Goal: Task Accomplishment & Management: Manage account settings

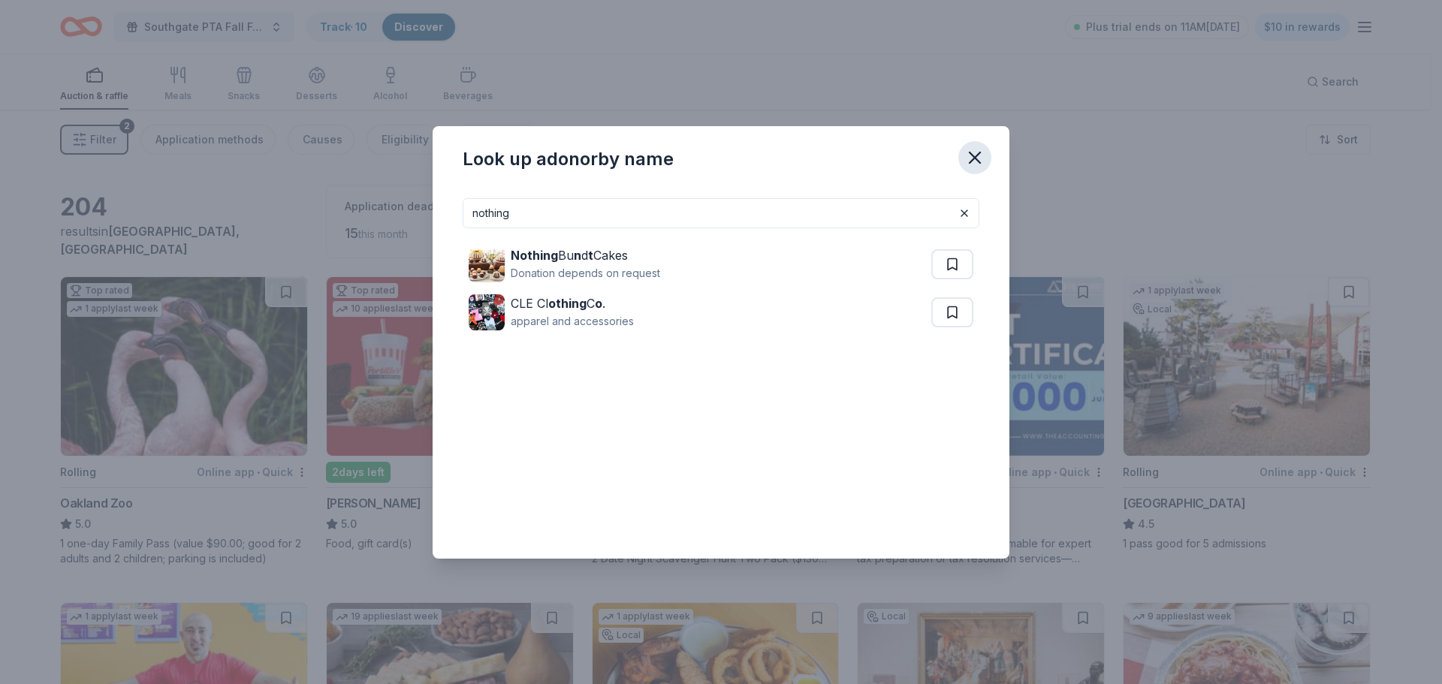
click at [976, 155] on icon "button" at bounding box center [974, 157] width 21 height 21
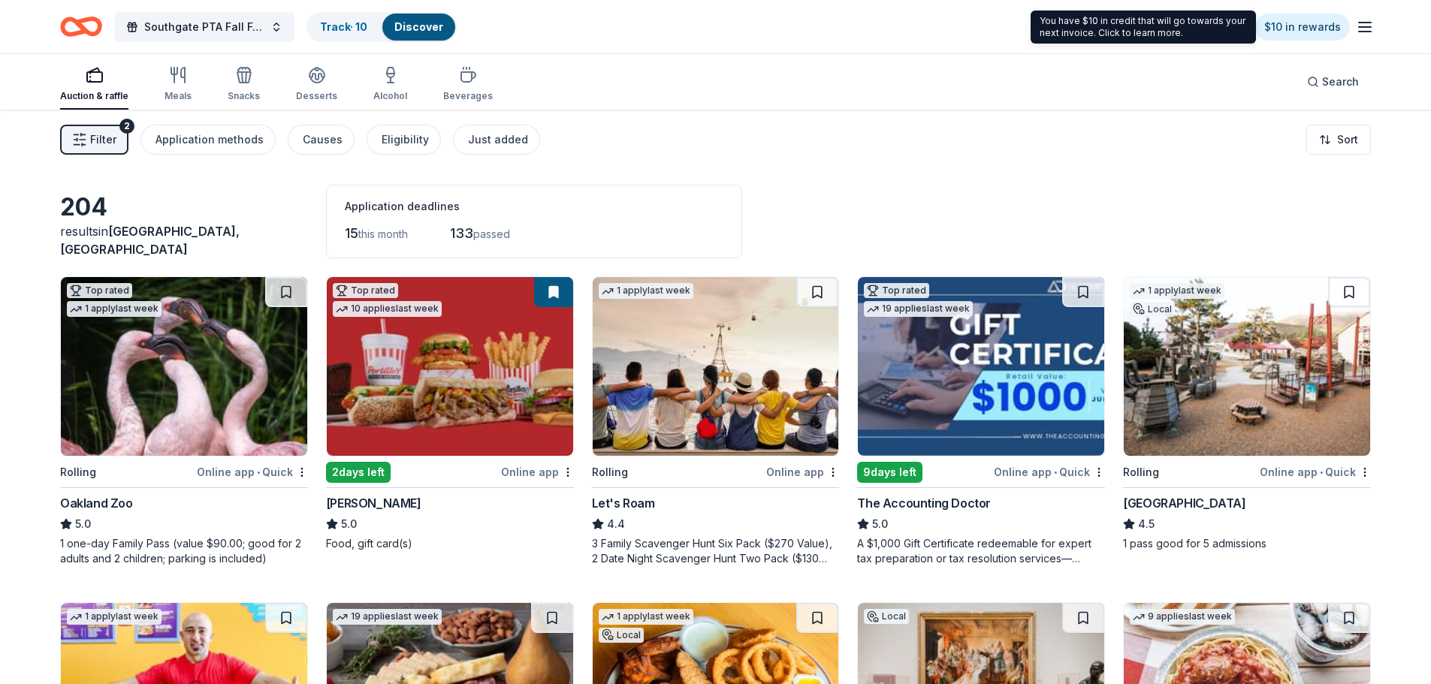
click at [1367, 26] on icon "button" at bounding box center [1364, 27] width 18 height 18
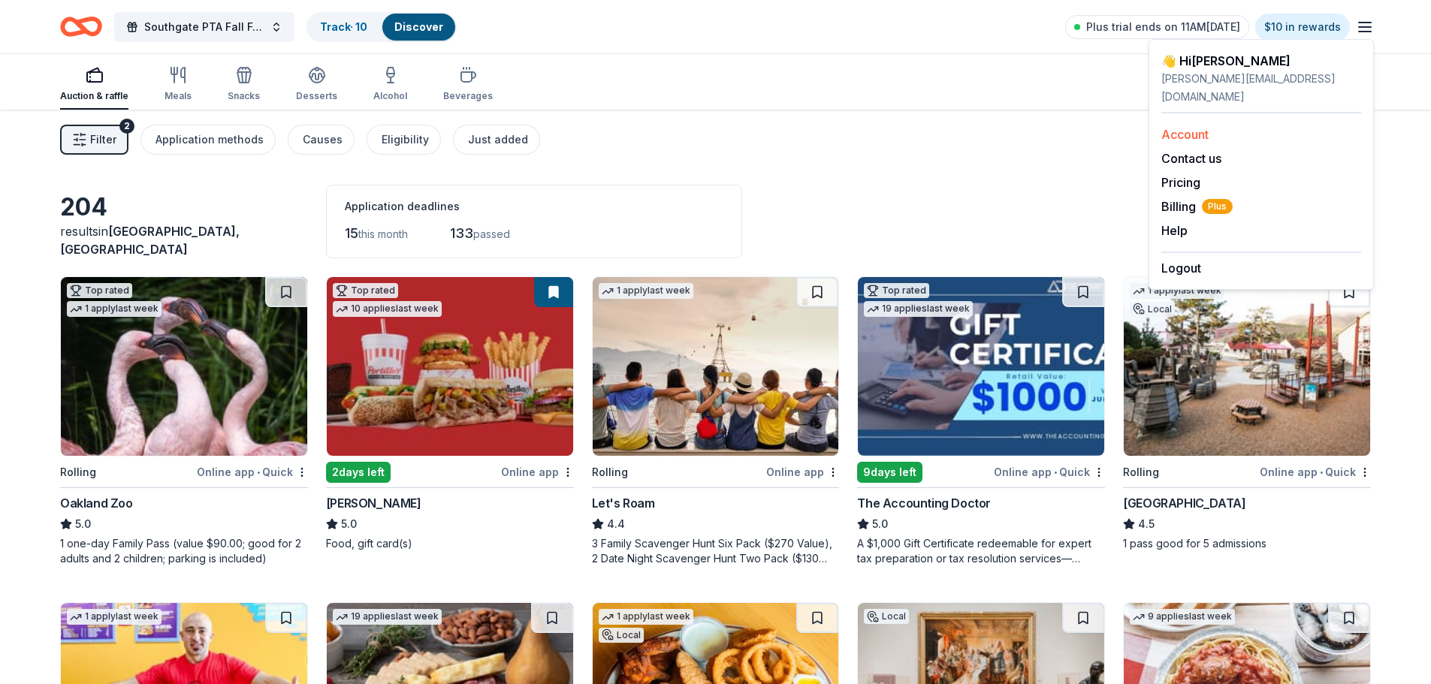
click at [1183, 127] on link "Account" at bounding box center [1184, 134] width 47 height 15
click at [1192, 127] on link "Account" at bounding box center [1184, 134] width 47 height 15
click at [1201, 127] on link "Account" at bounding box center [1184, 134] width 47 height 15
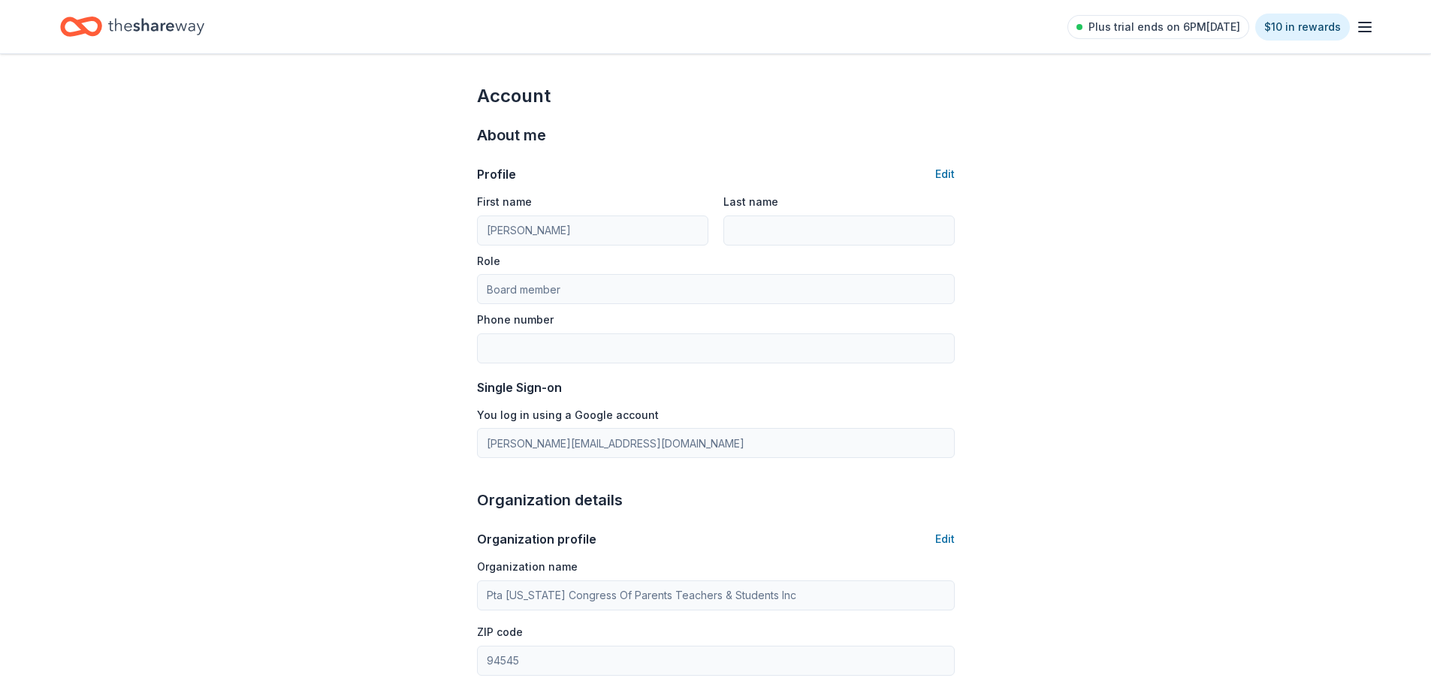
click at [1361, 26] on icon "button" at bounding box center [1364, 27] width 18 height 18
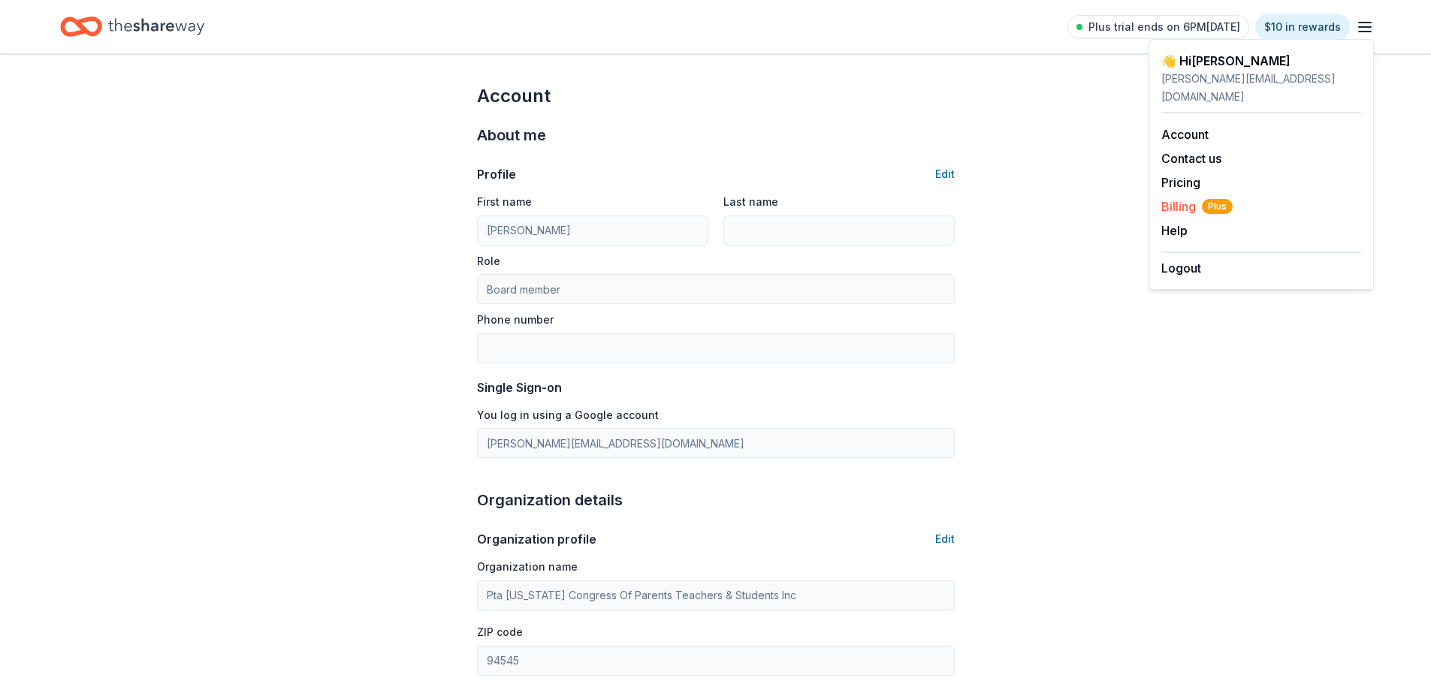
click at [1180, 197] on span "Billing Plus" at bounding box center [1196, 206] width 71 height 18
